Goal: Information Seeking & Learning: Learn about a topic

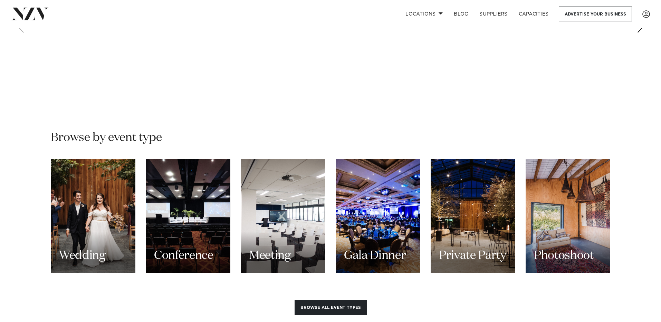
scroll to position [732, 0]
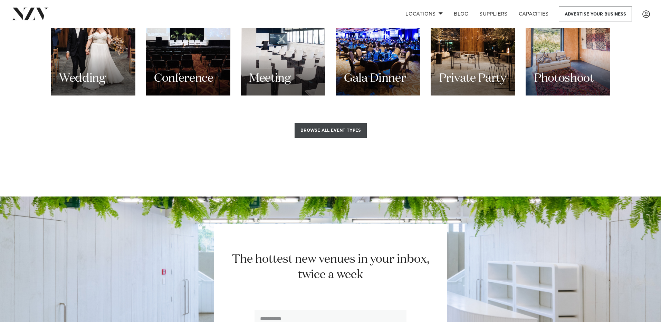
click at [332, 123] on button "Browse all event types" at bounding box center [330, 130] width 72 height 15
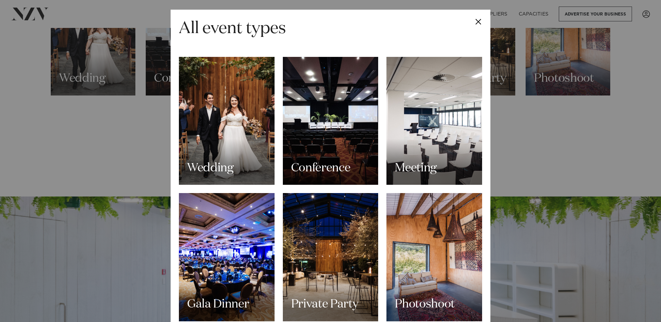
click at [78, 89] on div "All event types Wedding Conference Meeting Gala Dinner Private Party Photoshoot…" at bounding box center [330, 161] width 661 height 322
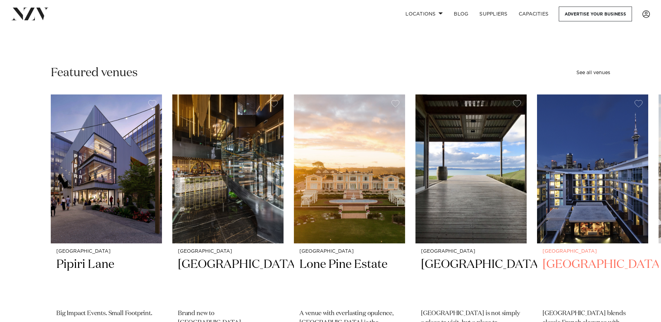
scroll to position [162, 0]
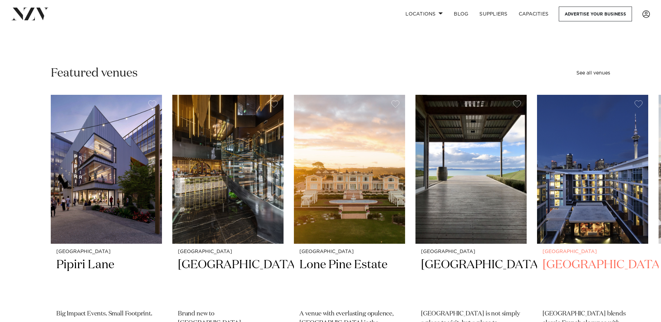
click at [573, 183] on img "5 / 48" at bounding box center [592, 169] width 111 height 149
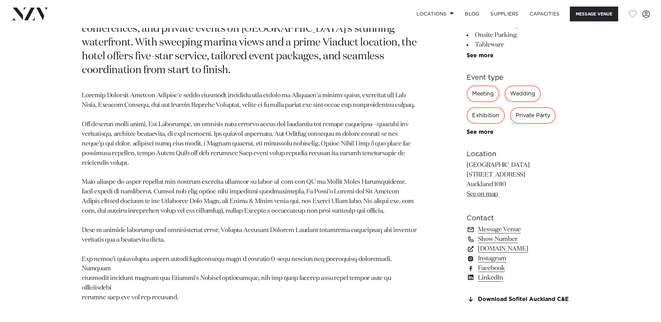
scroll to position [426, 0]
click at [495, 253] on link "www.sofitel-auckland.com" at bounding box center [522, 249] width 113 height 10
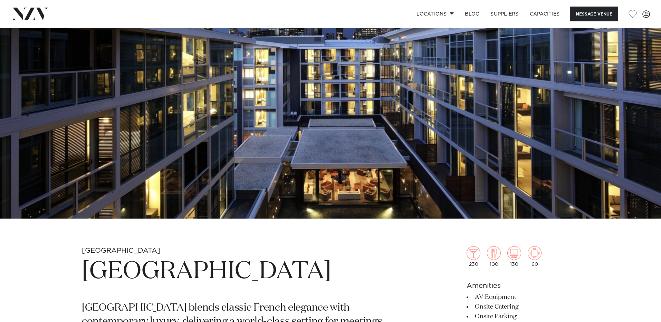
scroll to position [0, 0]
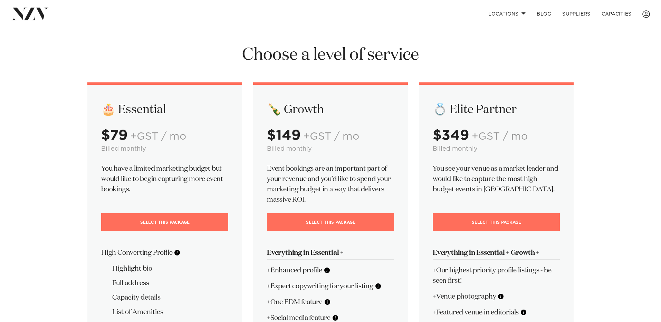
scroll to position [2, 0]
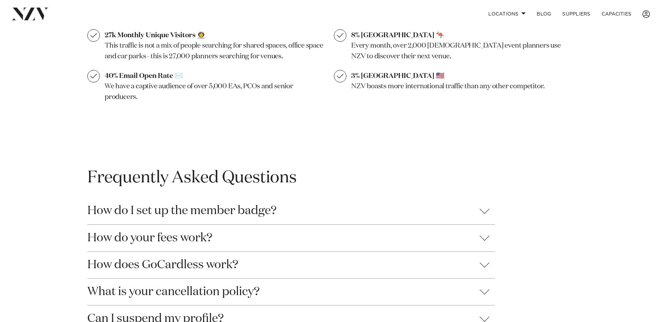
scroll to position [672, 0]
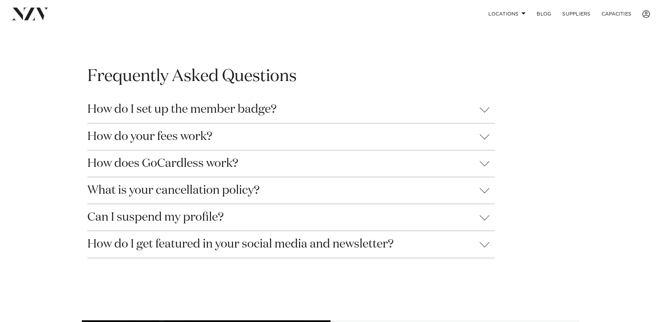
click at [201, 122] on button "How do I set up the member badge?" at bounding box center [290, 109] width 407 height 27
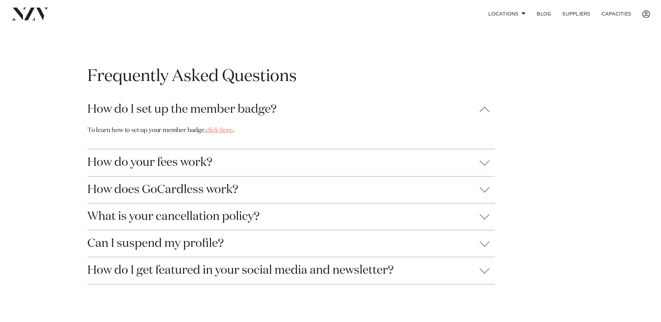
click at [221, 134] on link "click here" at bounding box center [219, 130] width 27 height 6
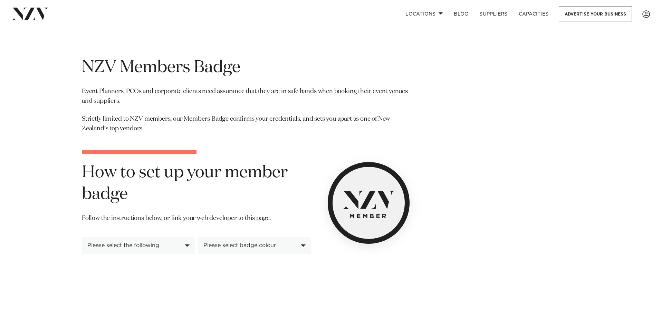
scroll to position [39, 0]
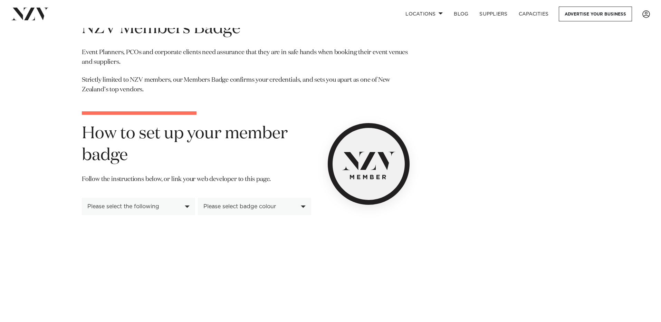
click at [264, 211] on div "Please select badge colour" at bounding box center [254, 206] width 113 height 17
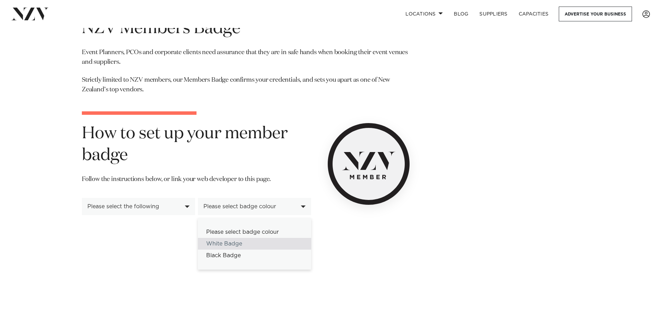
click at [236, 247] on div "White Badge" at bounding box center [254, 244] width 113 height 12
select select "*****"
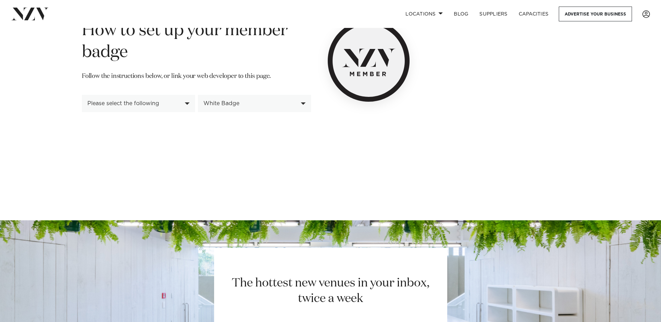
scroll to position [144, 0]
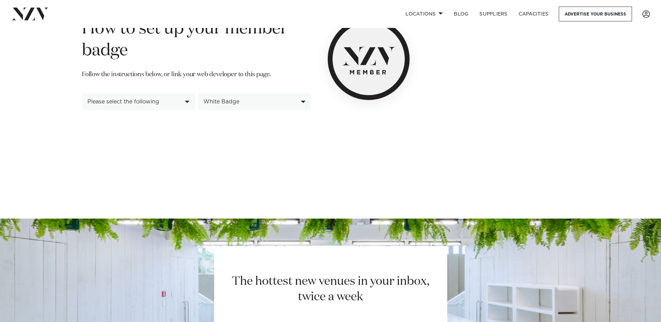
click at [237, 99] on div "White Badge" at bounding box center [250, 102] width 95 height 6
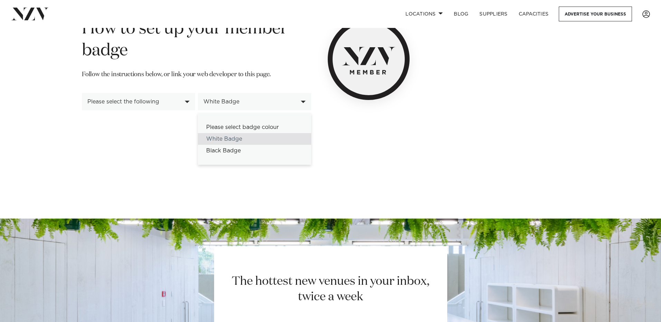
click at [236, 144] on div "White Badge" at bounding box center [254, 139] width 113 height 12
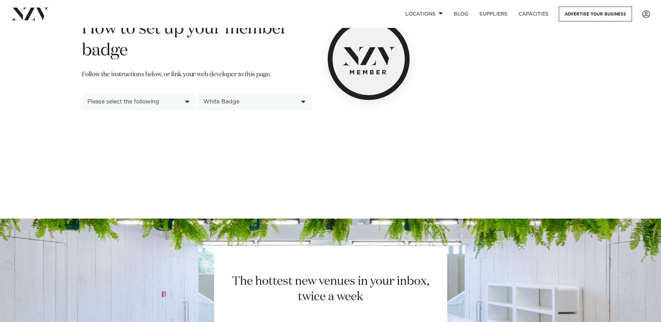
click at [171, 106] on div "Please select the following" at bounding box center [138, 101] width 113 height 17
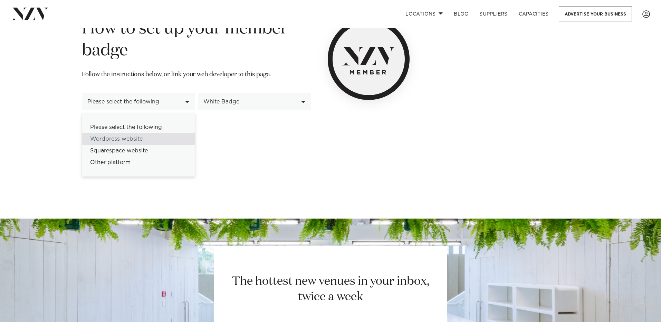
drag, startPoint x: 141, startPoint y: 139, endPoint x: 99, endPoint y: 133, distance: 41.9
click at [141, 139] on div "Wordpress website" at bounding box center [138, 139] width 113 height 12
select select "*********"
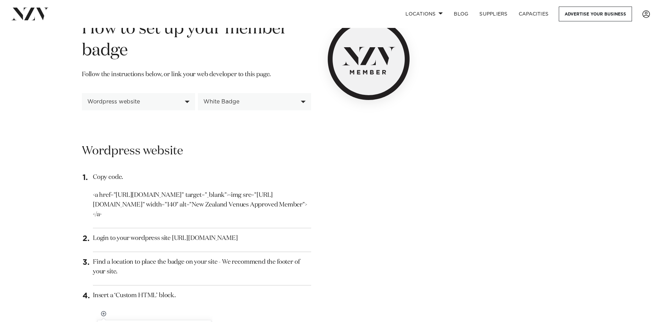
scroll to position [113, 0]
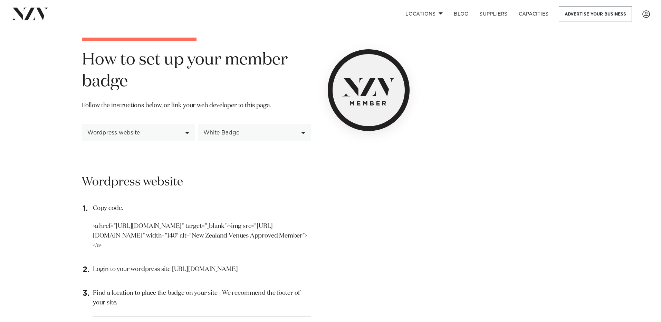
click at [257, 132] on div "White Badge" at bounding box center [250, 133] width 95 height 6
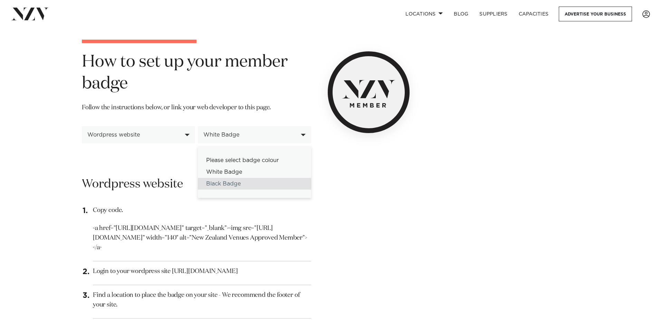
click at [244, 180] on div "Black Badge" at bounding box center [254, 184] width 113 height 12
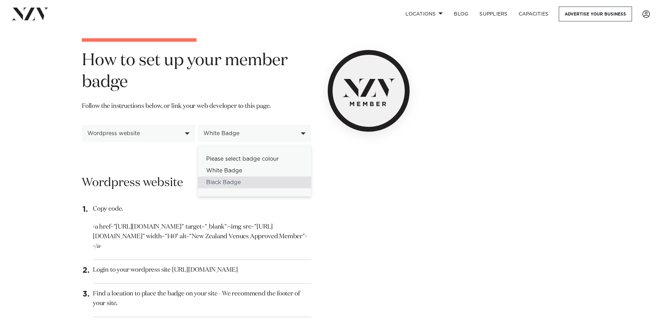
scroll to position [115, 0]
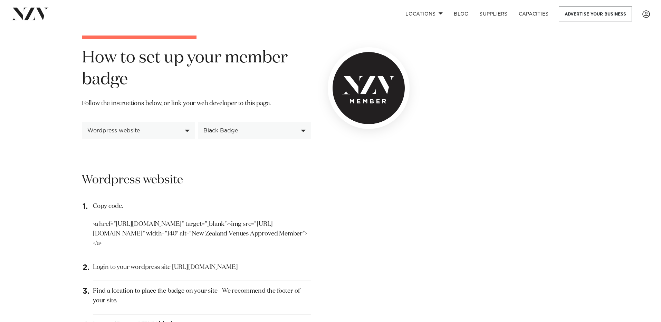
click at [245, 131] on div "Black Badge" at bounding box center [250, 131] width 95 height 6
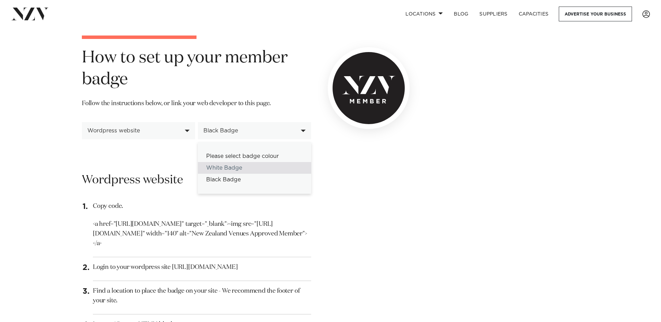
drag, startPoint x: 235, startPoint y: 166, endPoint x: 228, endPoint y: 166, distance: 6.6
click at [235, 166] on div "White Badge" at bounding box center [254, 168] width 113 height 12
select select "*****"
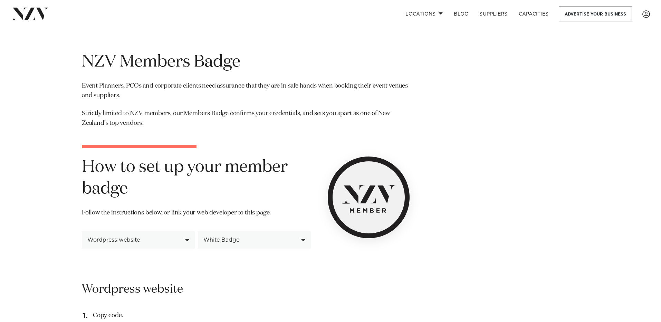
scroll to position [0, 0]
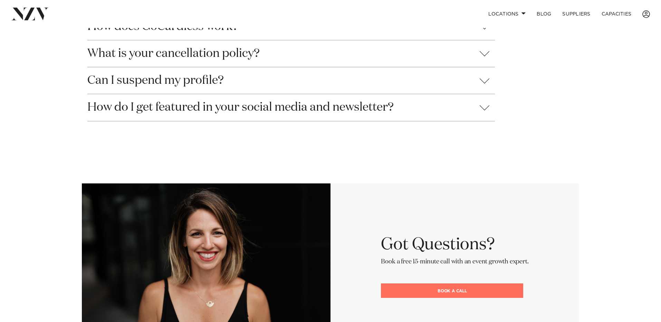
scroll to position [765, 0]
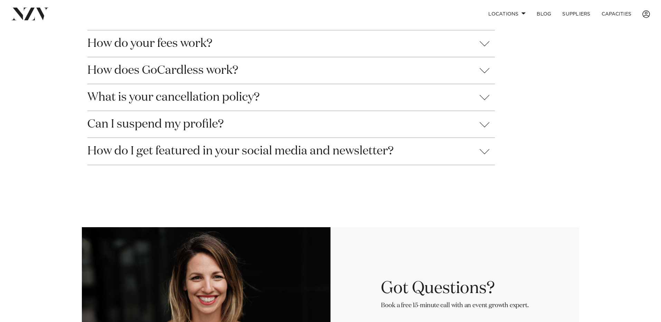
click at [390, 165] on button "How do I get featured in your social media and newsletter?" at bounding box center [290, 151] width 407 height 27
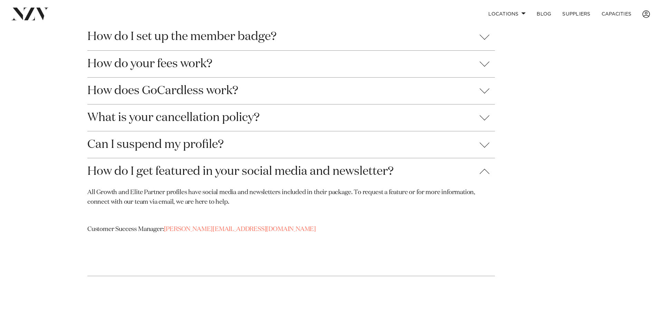
scroll to position [733, 0]
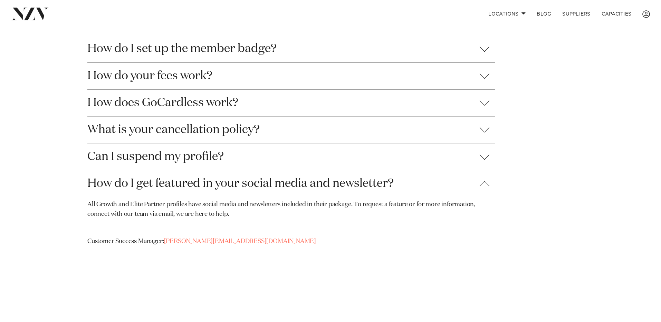
click at [154, 169] on button "Can I suspend my profile?" at bounding box center [290, 157] width 407 height 27
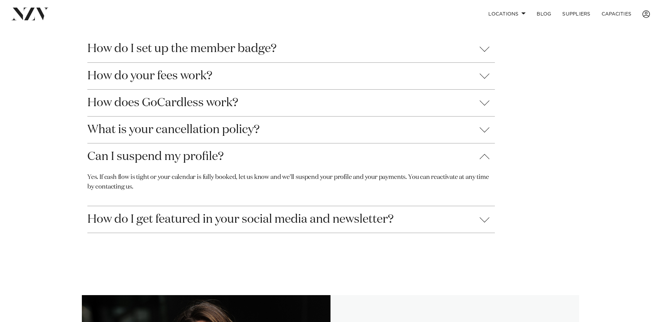
click at [162, 143] on button "What is your cancellation policy?" at bounding box center [290, 130] width 407 height 27
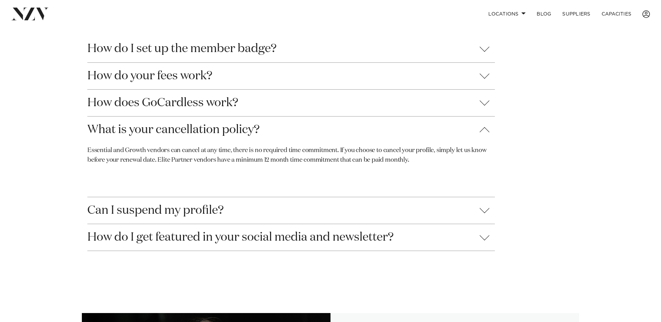
click at [143, 116] on button "How does GoCardless work?" at bounding box center [290, 103] width 407 height 27
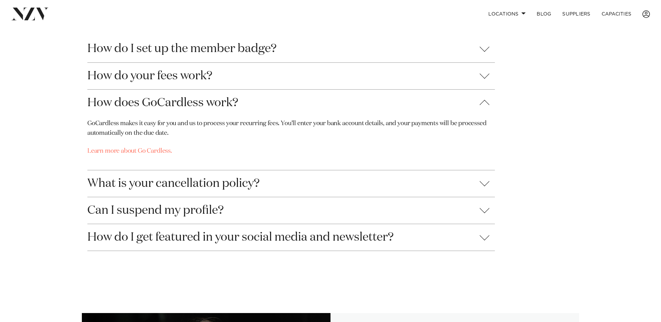
scroll to position [721, 0]
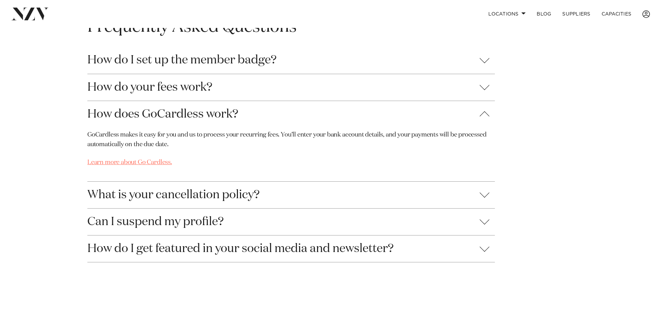
click at [131, 166] on span "Learn more about Go Cardless." at bounding box center [129, 162] width 85 height 6
click at [192, 97] on button "How do your fees work?" at bounding box center [290, 87] width 407 height 27
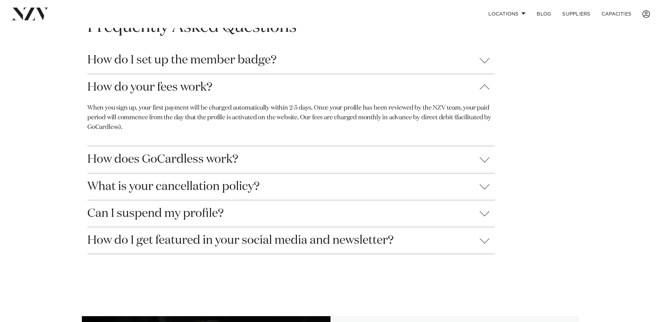
click at [262, 74] on button "How do I set up the member badge?" at bounding box center [290, 60] width 407 height 27
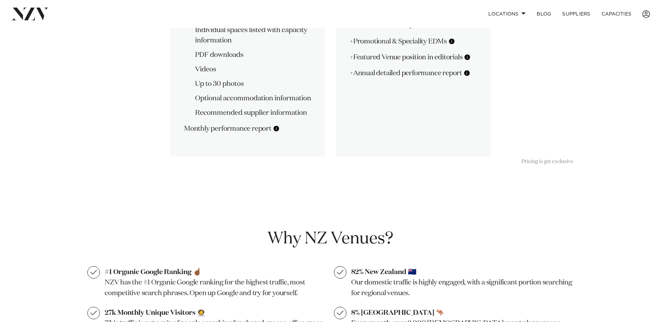
scroll to position [202, 0]
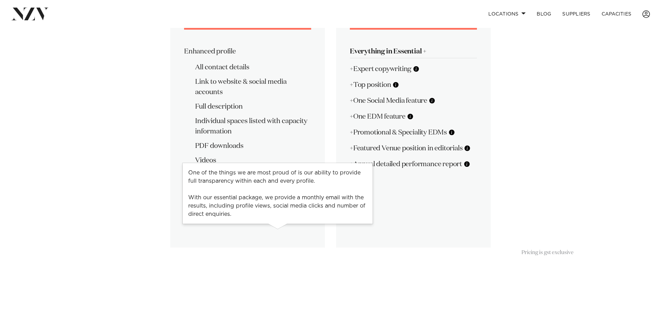
click at [277, 223] on button at bounding box center [276, 219] width 7 height 7
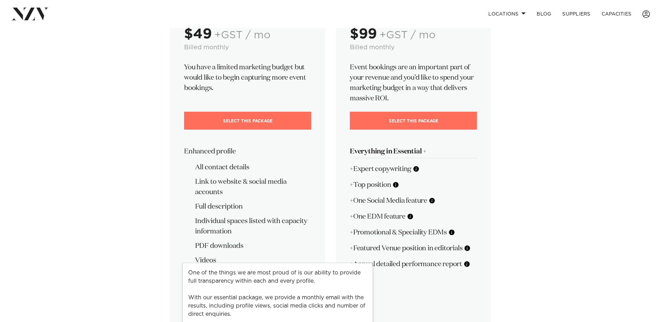
click at [134, 207] on div "🎂 Essential $49 +GST / mo Billed monthly You have a limited marketing budget bu…" at bounding box center [330, 164] width 497 height 367
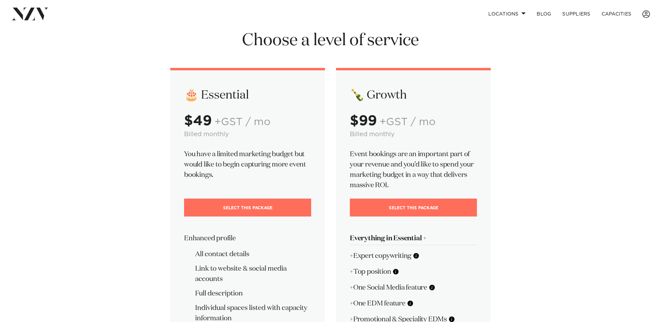
scroll to position [0, 0]
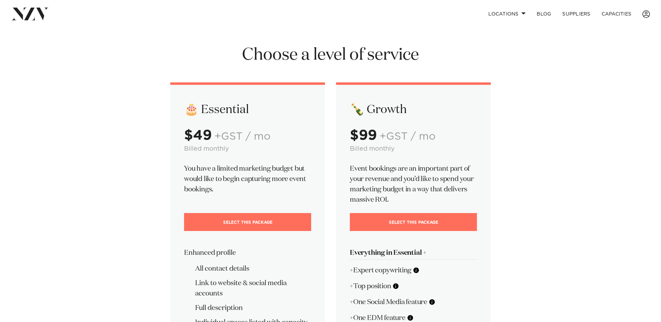
click at [96, 82] on div "🎂 Essential $49 +GST / mo Billed monthly You have a limited marketing budget bu…" at bounding box center [330, 265] width 497 height 367
click at [156, 55] on h1 "Choose a level of service" at bounding box center [330, 55] width 486 height 21
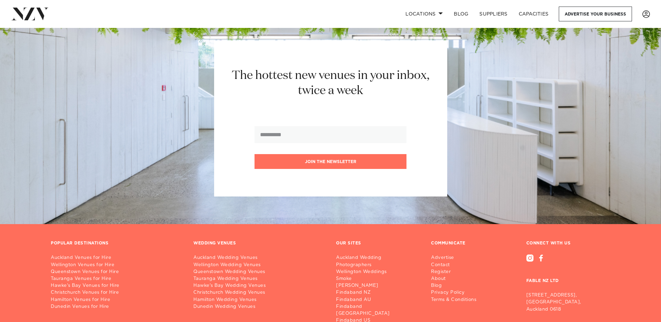
scroll to position [437, 0]
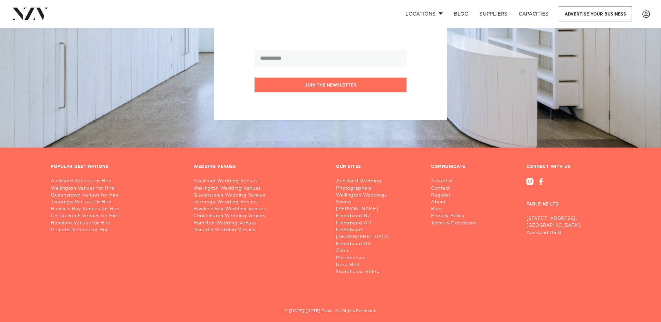
click at [438, 181] on link "Advertise" at bounding box center [456, 181] width 51 height 7
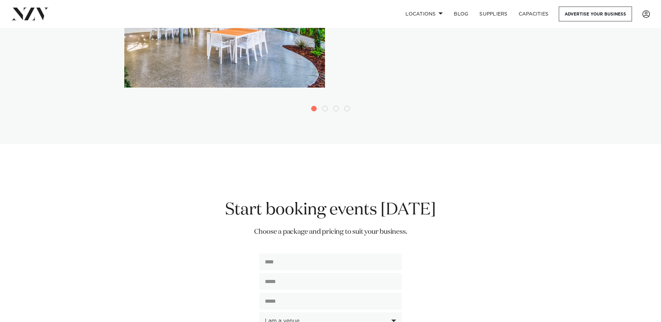
scroll to position [1515, 0]
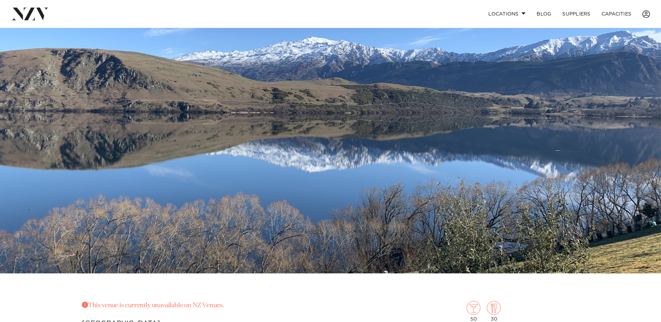
scroll to position [25, 0]
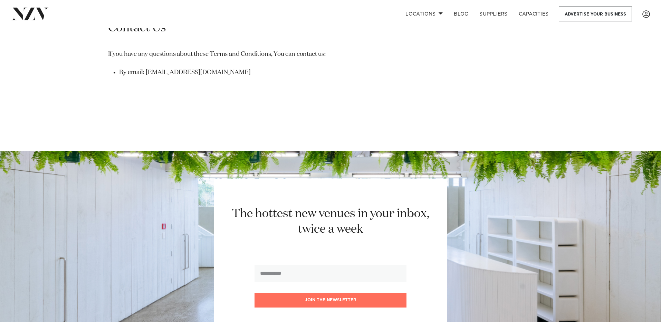
scroll to position [1535, 0]
